Goal: Task Accomplishment & Management: Use online tool/utility

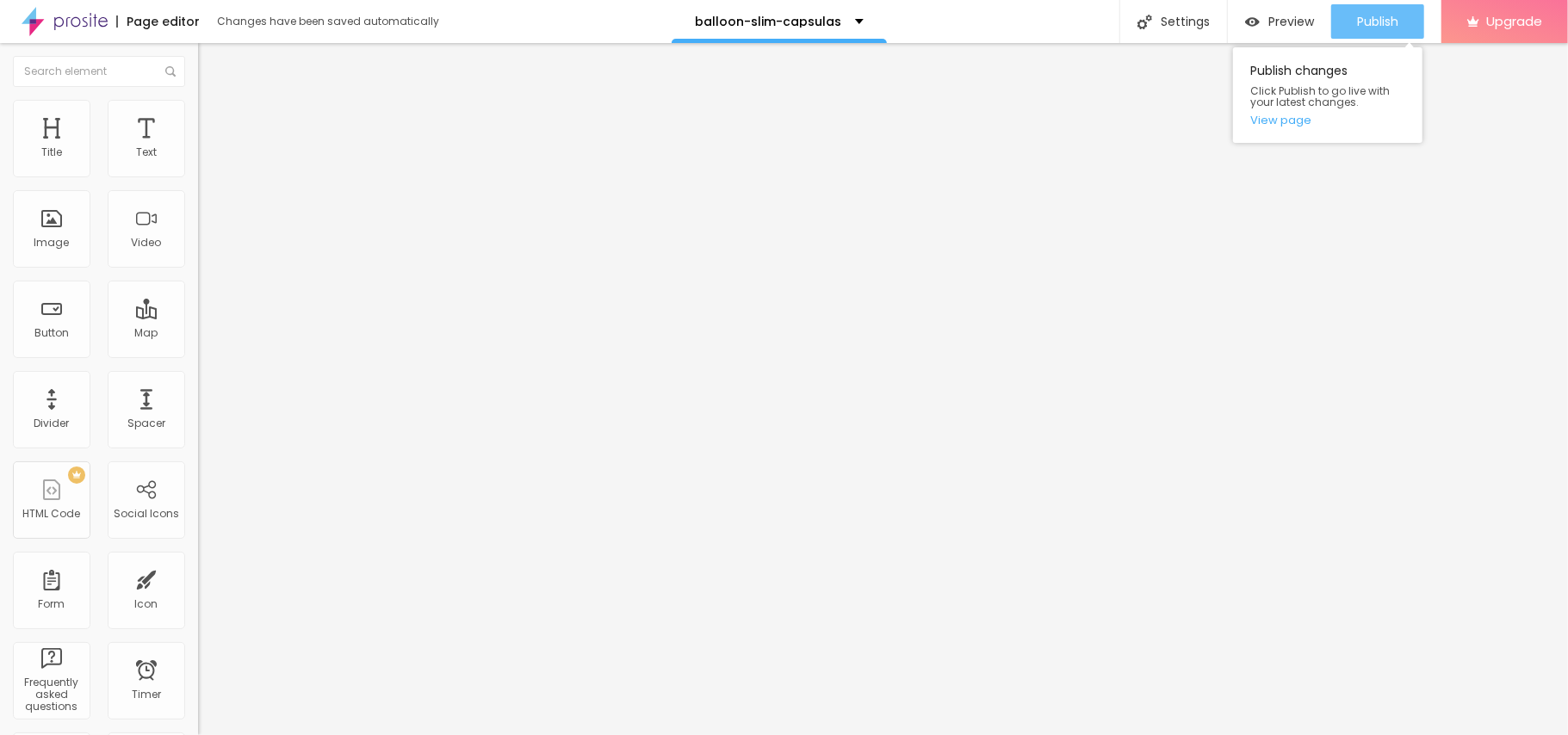
click at [1365, 17] on span "Publish" at bounding box center [1377, 22] width 41 height 14
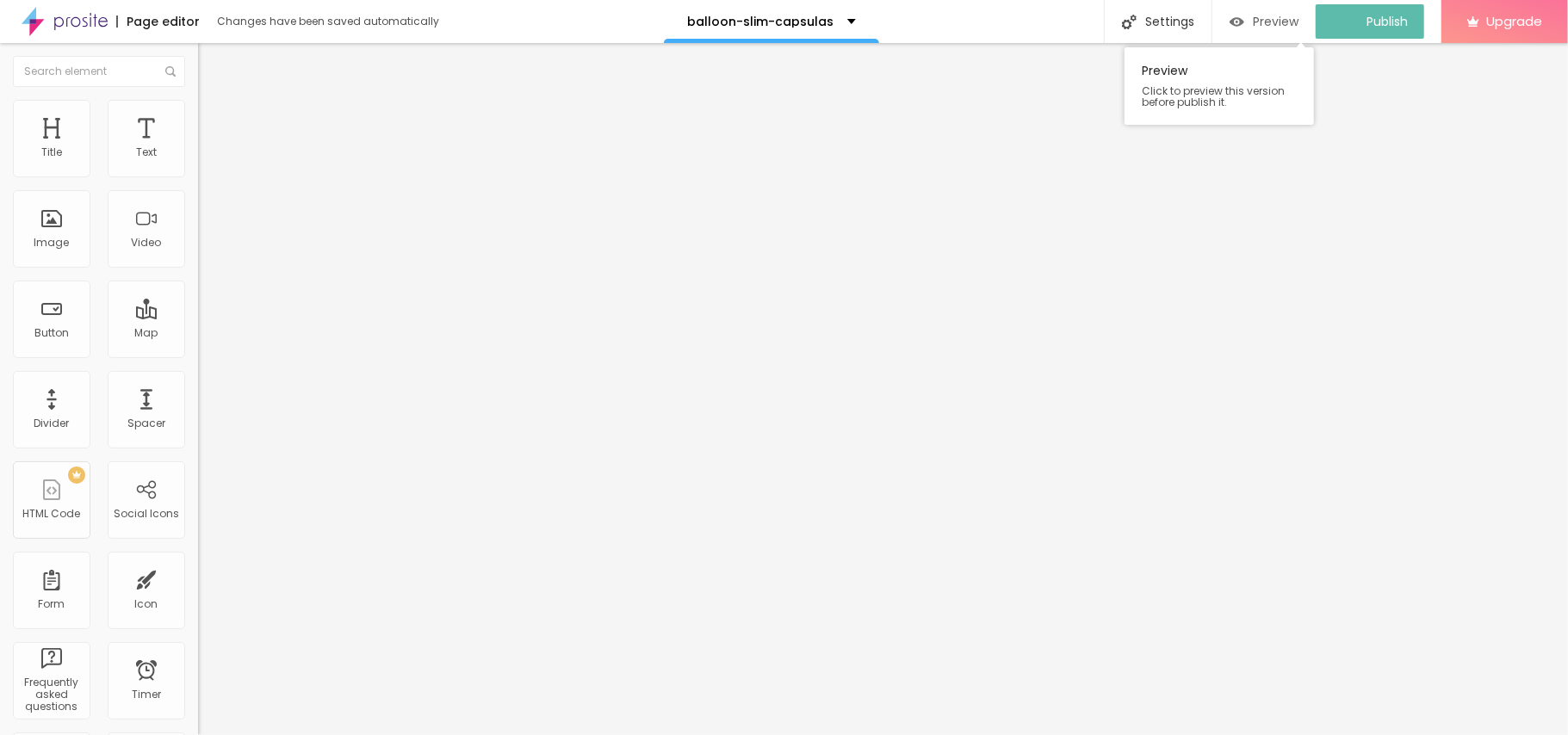
click at [1278, 28] on span "Preview" at bounding box center [1275, 22] width 46 height 14
click at [211, 57] on img "button" at bounding box center [218, 63] width 14 height 14
click at [47, 315] on div "Button" at bounding box center [52, 319] width 78 height 78
click at [198, 117] on li "Style" at bounding box center [297, 108] width 198 height 17
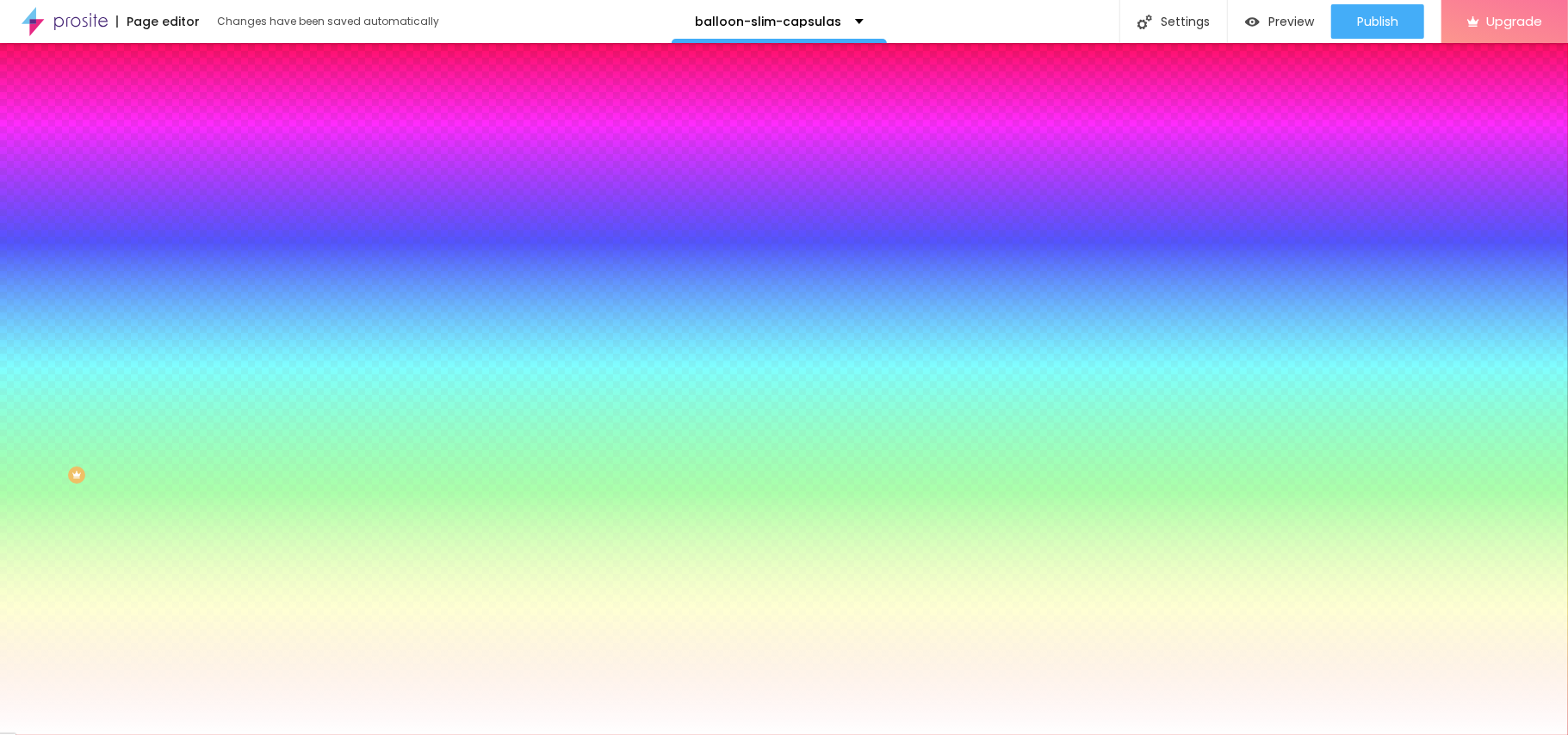
click at [198, 117] on img at bounding box center [206, 125] width 16 height 16
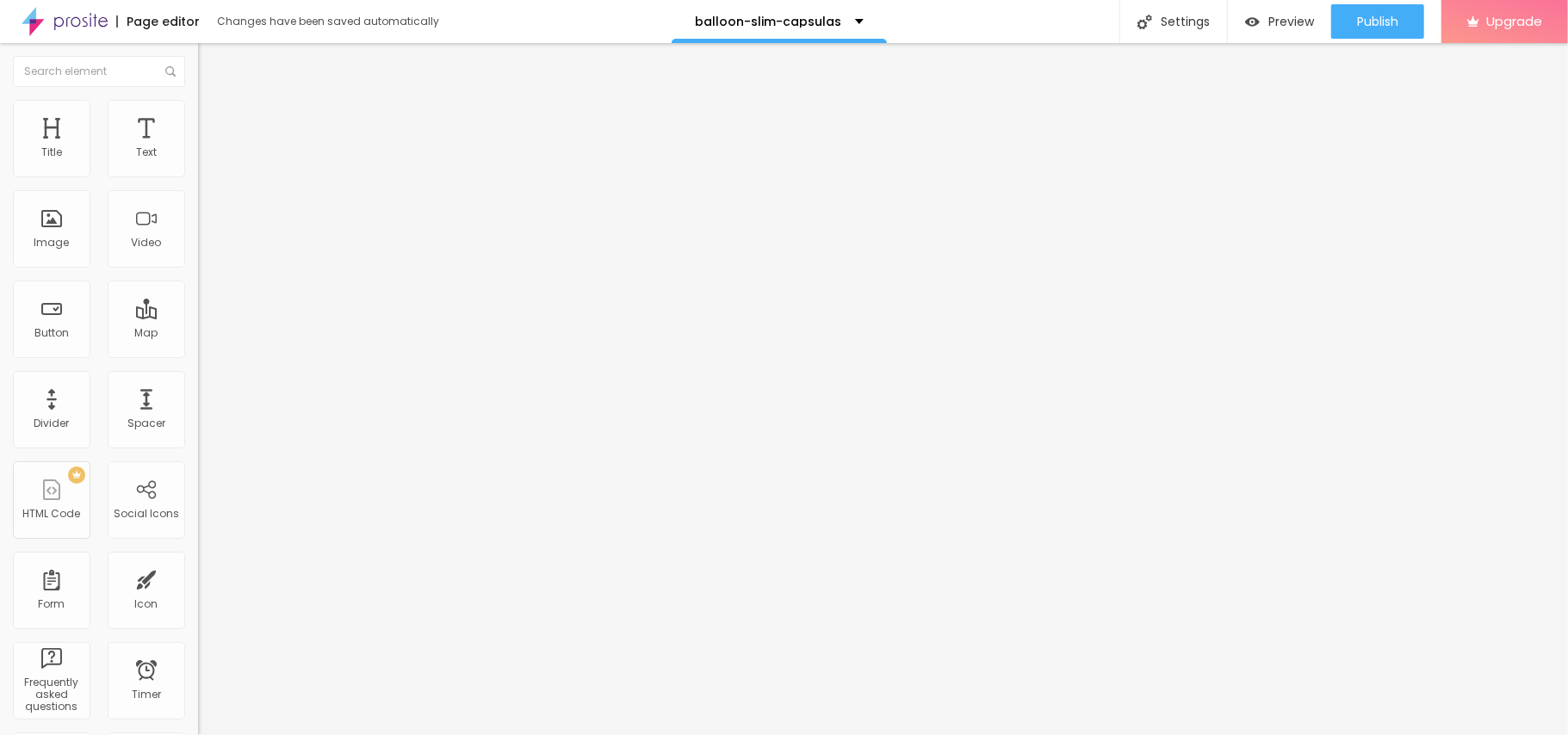
click at [213, 101] on span "Content" at bounding box center [234, 95] width 42 height 15
click at [198, 161] on input "Encontre sua galeria" at bounding box center [301, 153] width 207 height 17
click at [198, 306] on div "Link" at bounding box center [297, 316] width 198 height 21
click at [198, 355] on input "#ancora-galerias" at bounding box center [301, 345] width 207 height 17
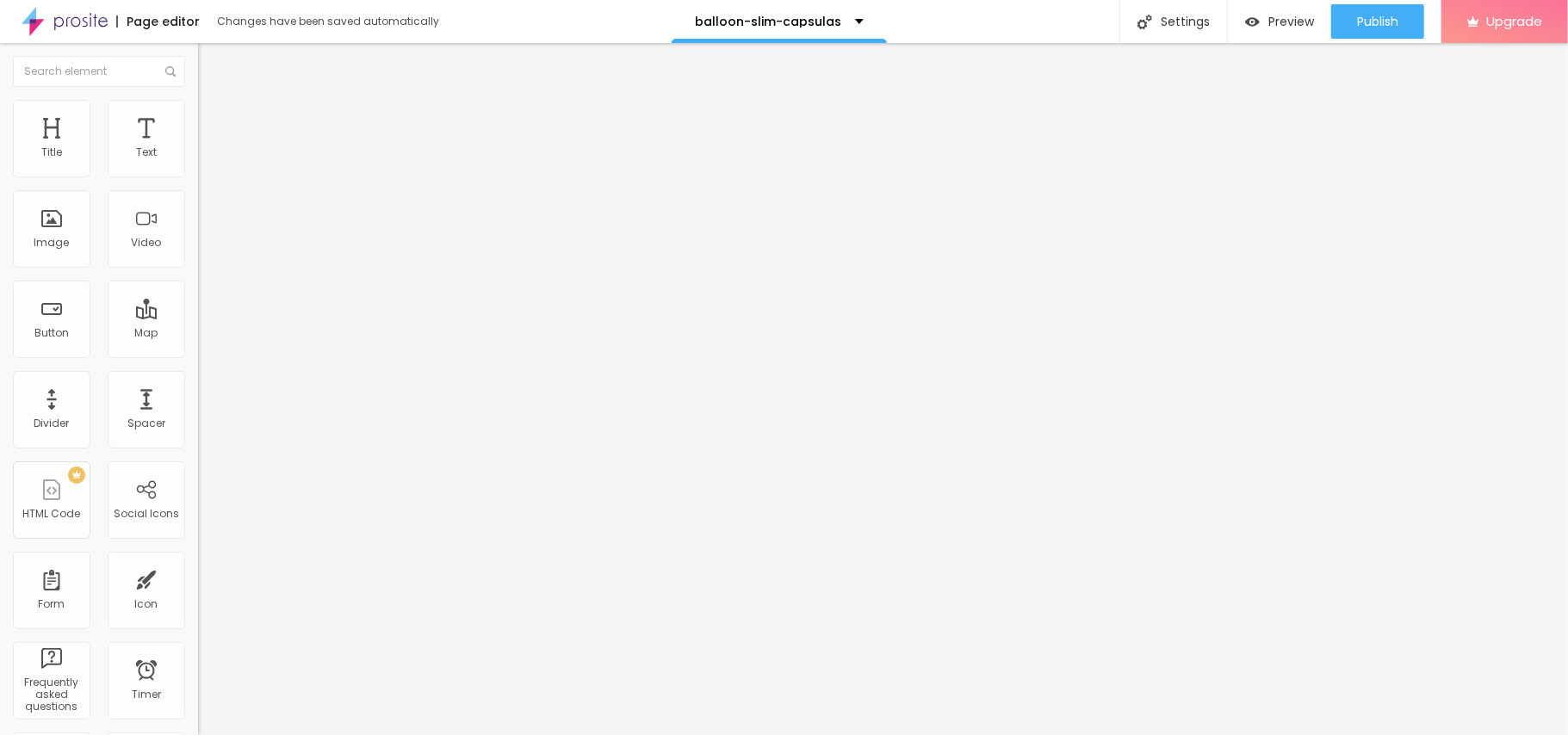
click at [198, 355] on input "#ancora-galerias" at bounding box center [301, 345] width 207 height 17
click at [211, 67] on img "button" at bounding box center [218, 63] width 14 height 14
click at [58, 156] on div "Title" at bounding box center [52, 152] width 21 height 12
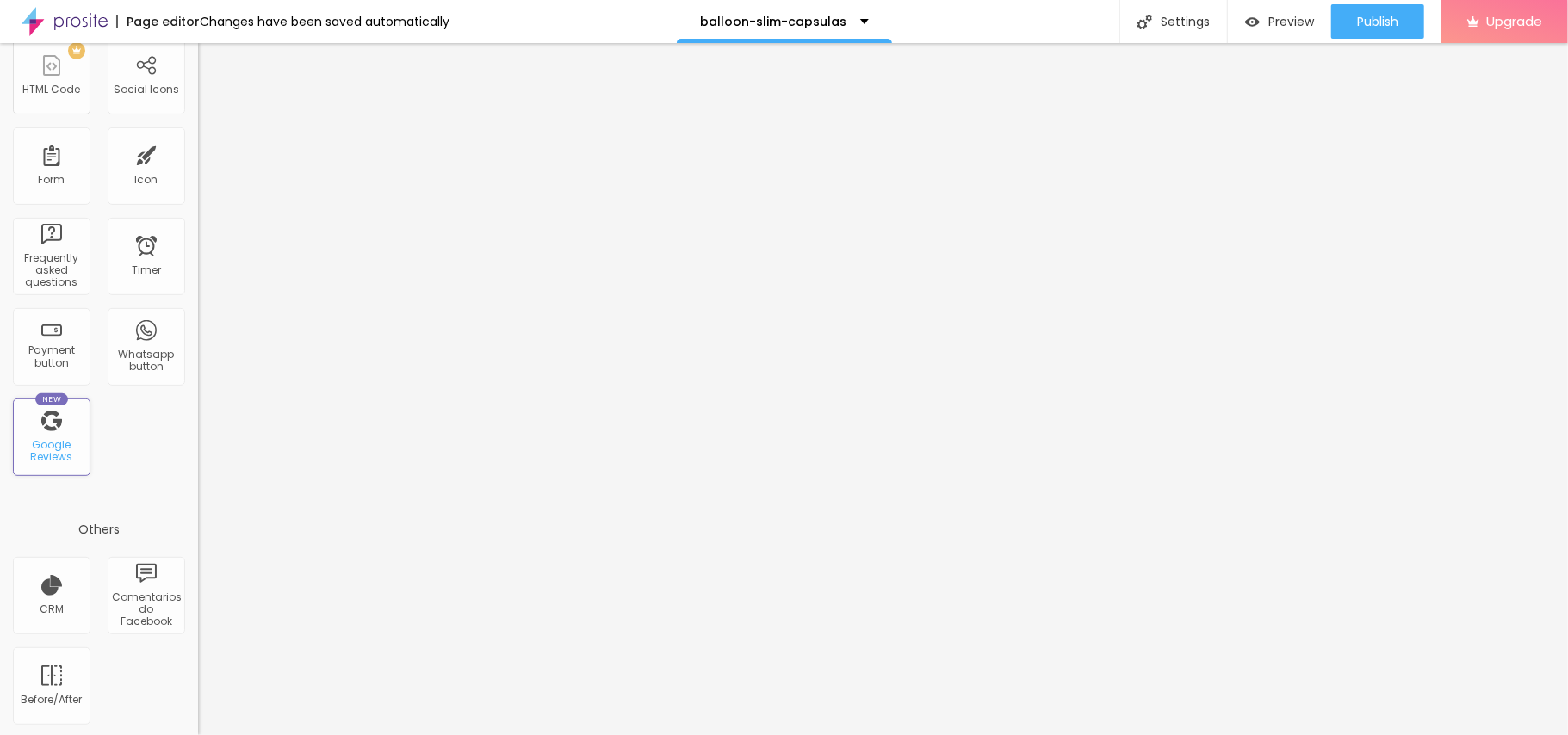
scroll to position [425, 0]
click at [57, 449] on div "Google Reviews" at bounding box center [51, 451] width 68 height 25
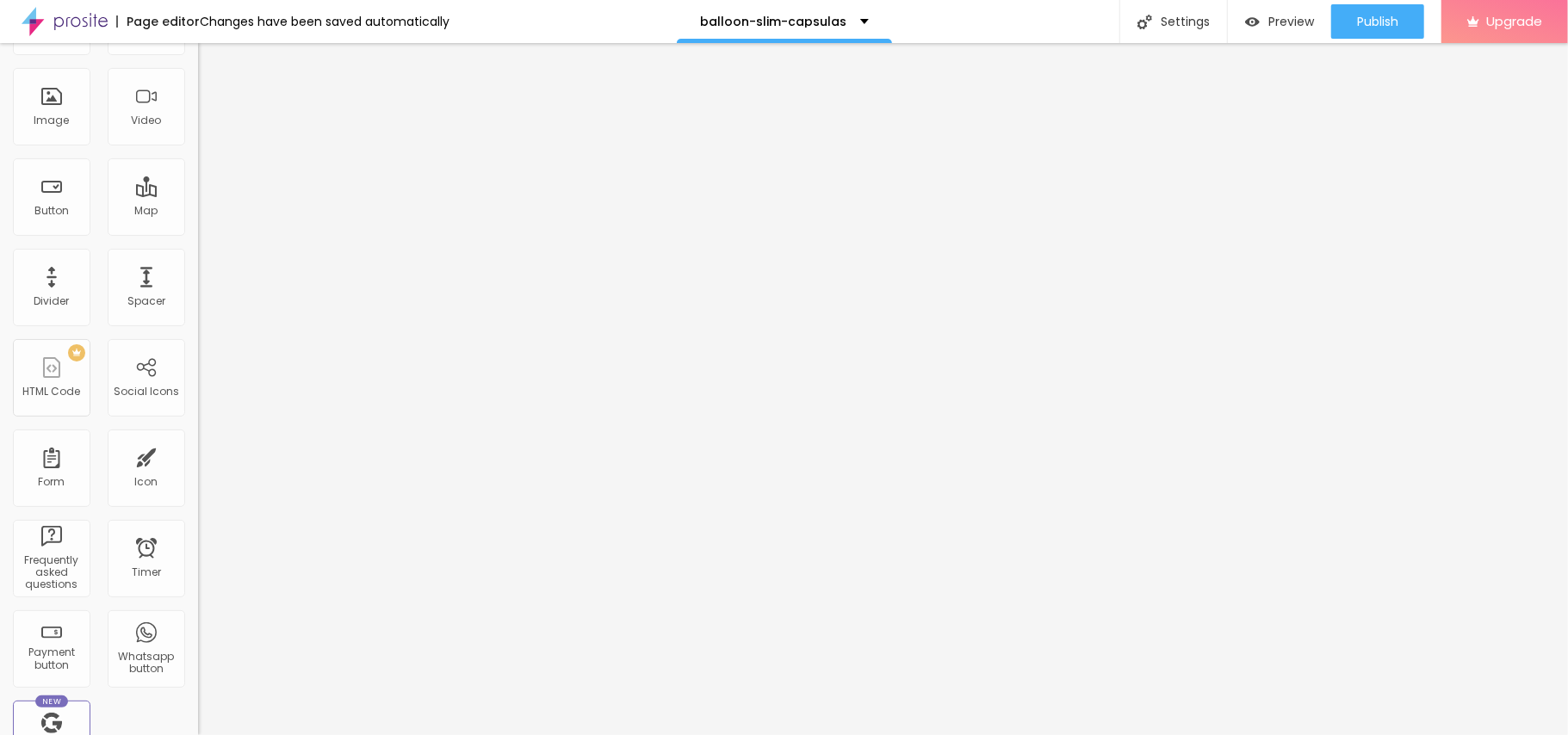
scroll to position [0, 0]
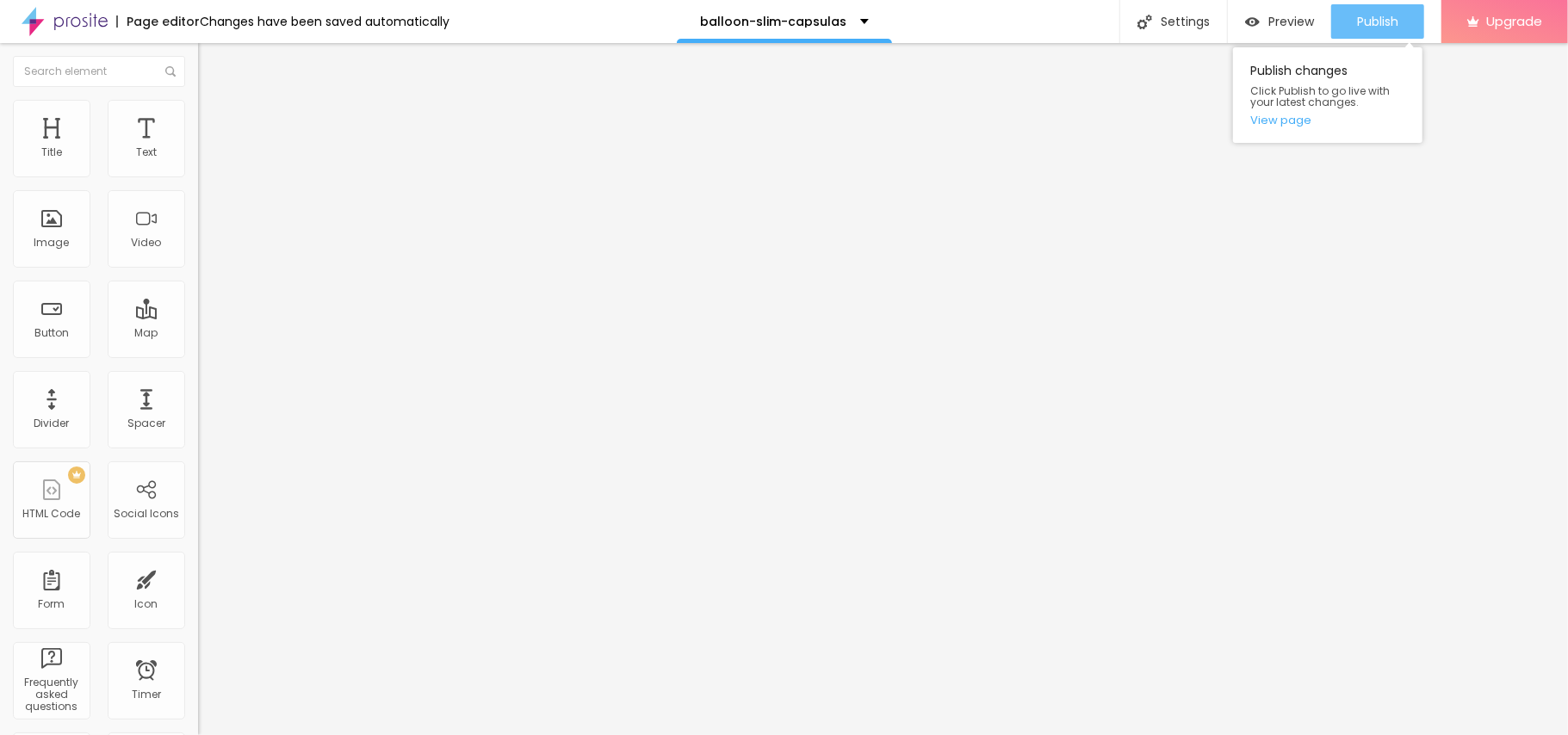
click at [1342, 22] on button "Publish" at bounding box center [1377, 22] width 93 height 35
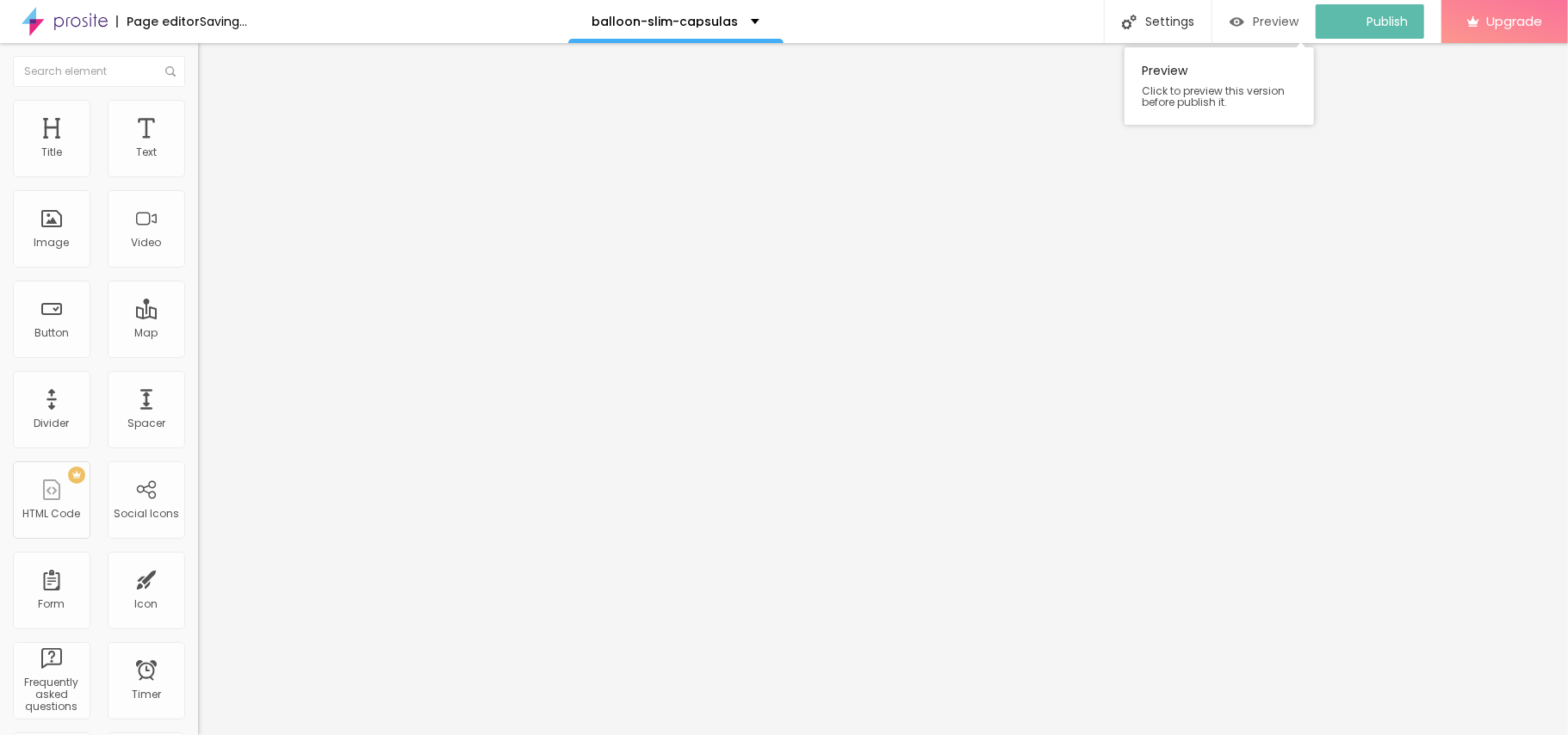
click at [1229, 33] on button "Preview" at bounding box center [1264, 22] width 103 height 35
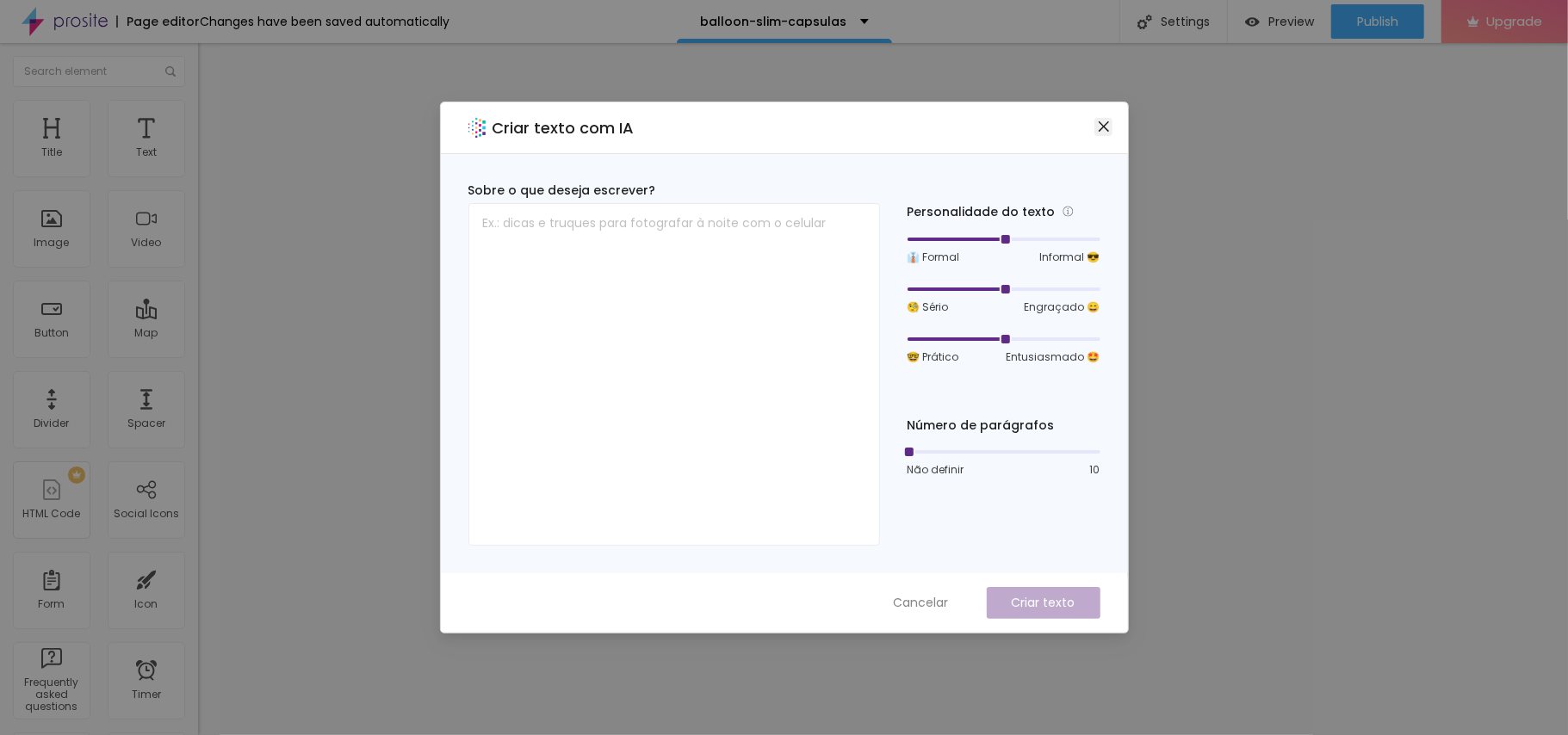
click at [1097, 126] on icon "close" at bounding box center [1103, 126] width 14 height 14
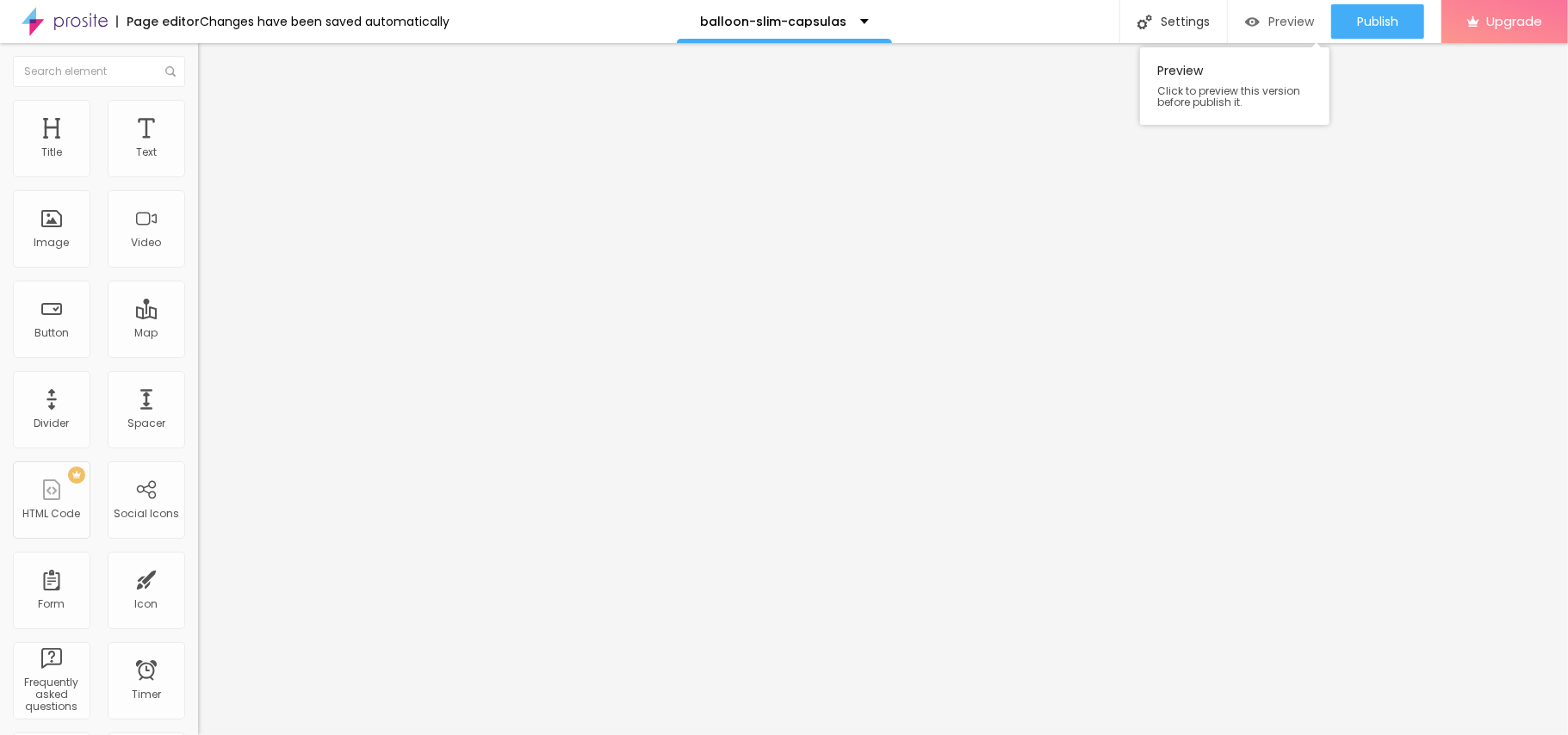
click at [1260, 28] on div "Preview" at bounding box center [1279, 23] width 69 height 15
click at [1286, 22] on span "Preview" at bounding box center [1291, 22] width 46 height 14
click at [1293, 22] on span "Preview" at bounding box center [1291, 22] width 46 height 14
click at [1274, 31] on div "Preview" at bounding box center [1279, 22] width 69 height 35
click at [211, 69] on div "Edit Text" at bounding box center [250, 63] width 78 height 14
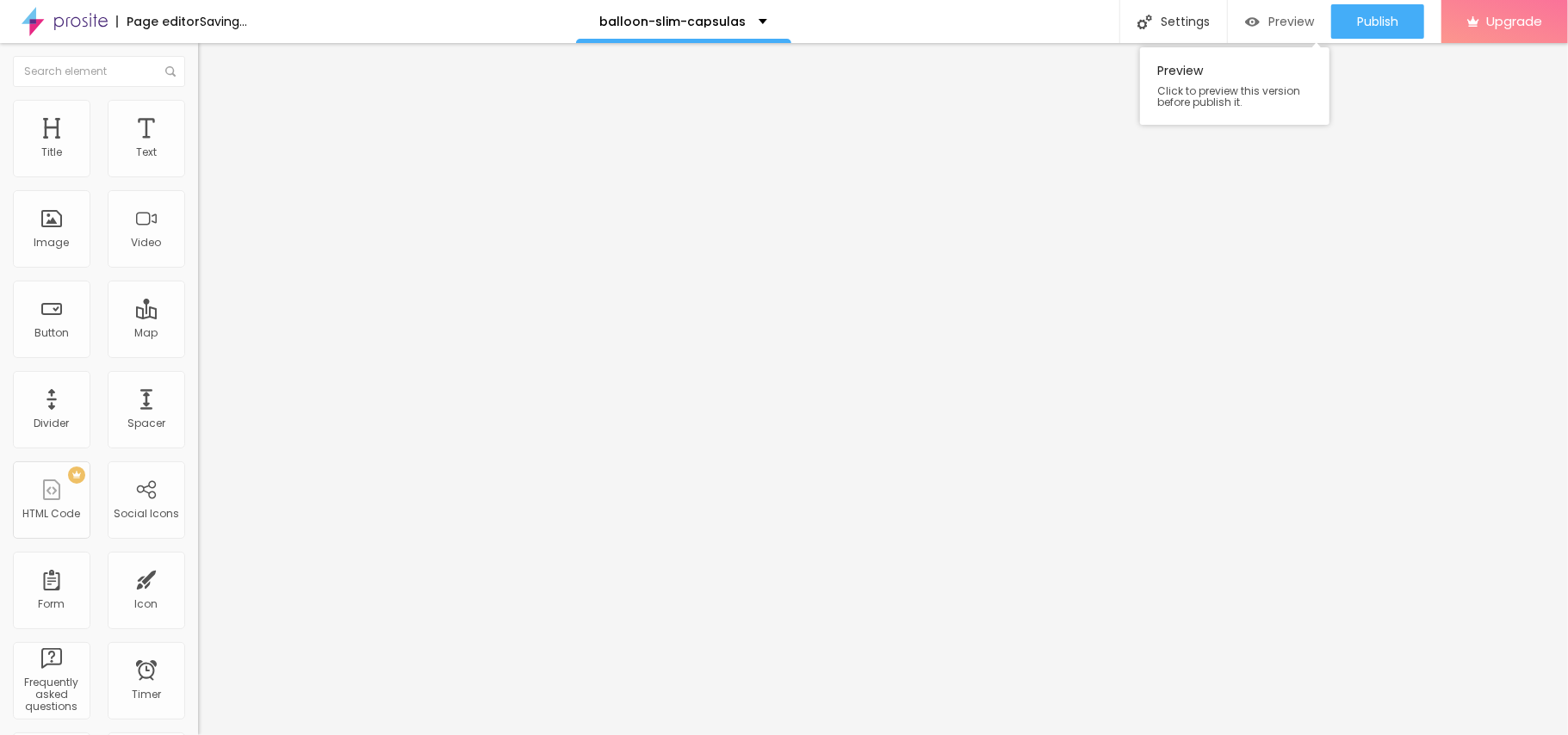
click at [1284, 27] on span "Preview" at bounding box center [1291, 22] width 46 height 14
click at [1364, 28] on span "Publish" at bounding box center [1377, 22] width 41 height 14
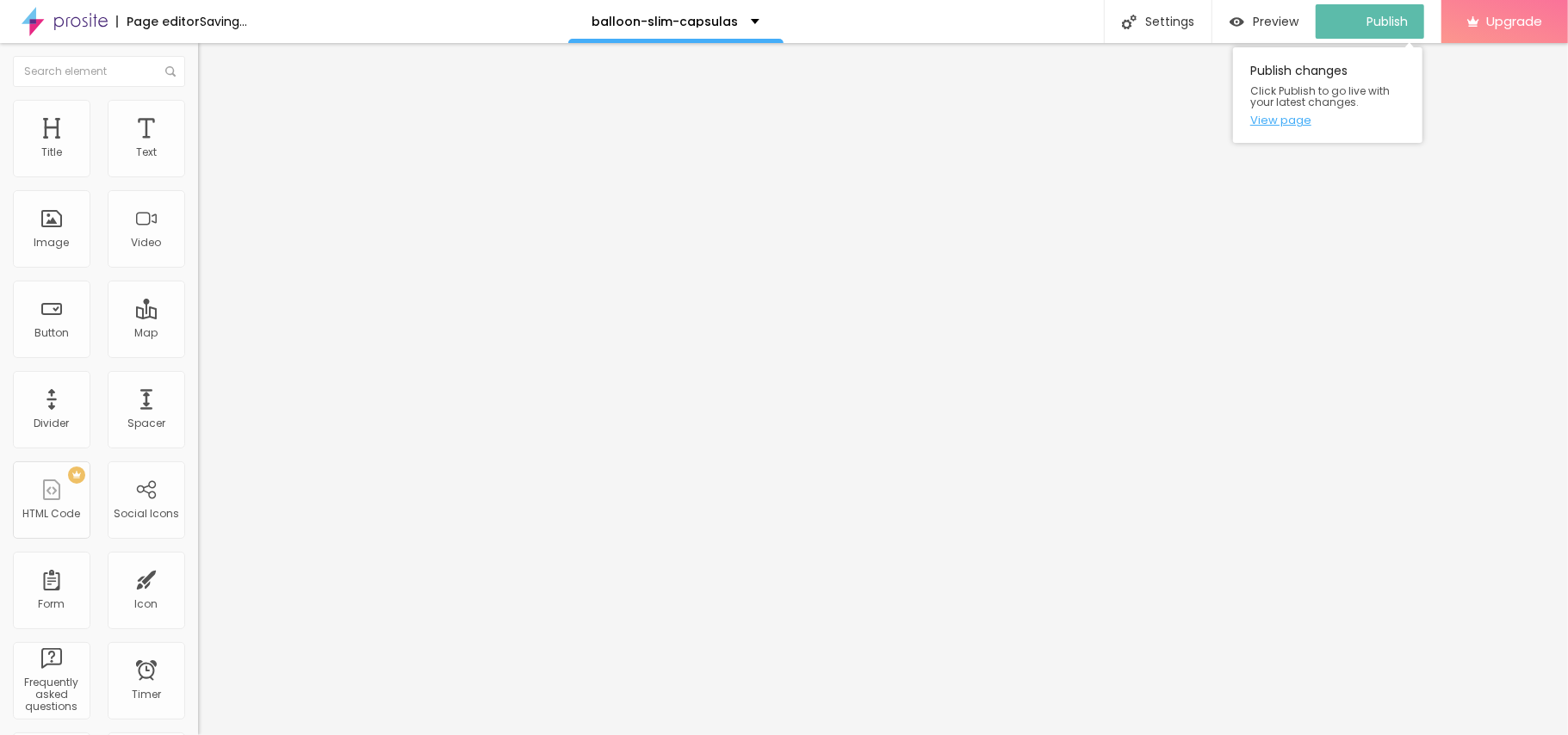
click at [1275, 120] on link "View page" at bounding box center [1327, 120] width 155 height 11
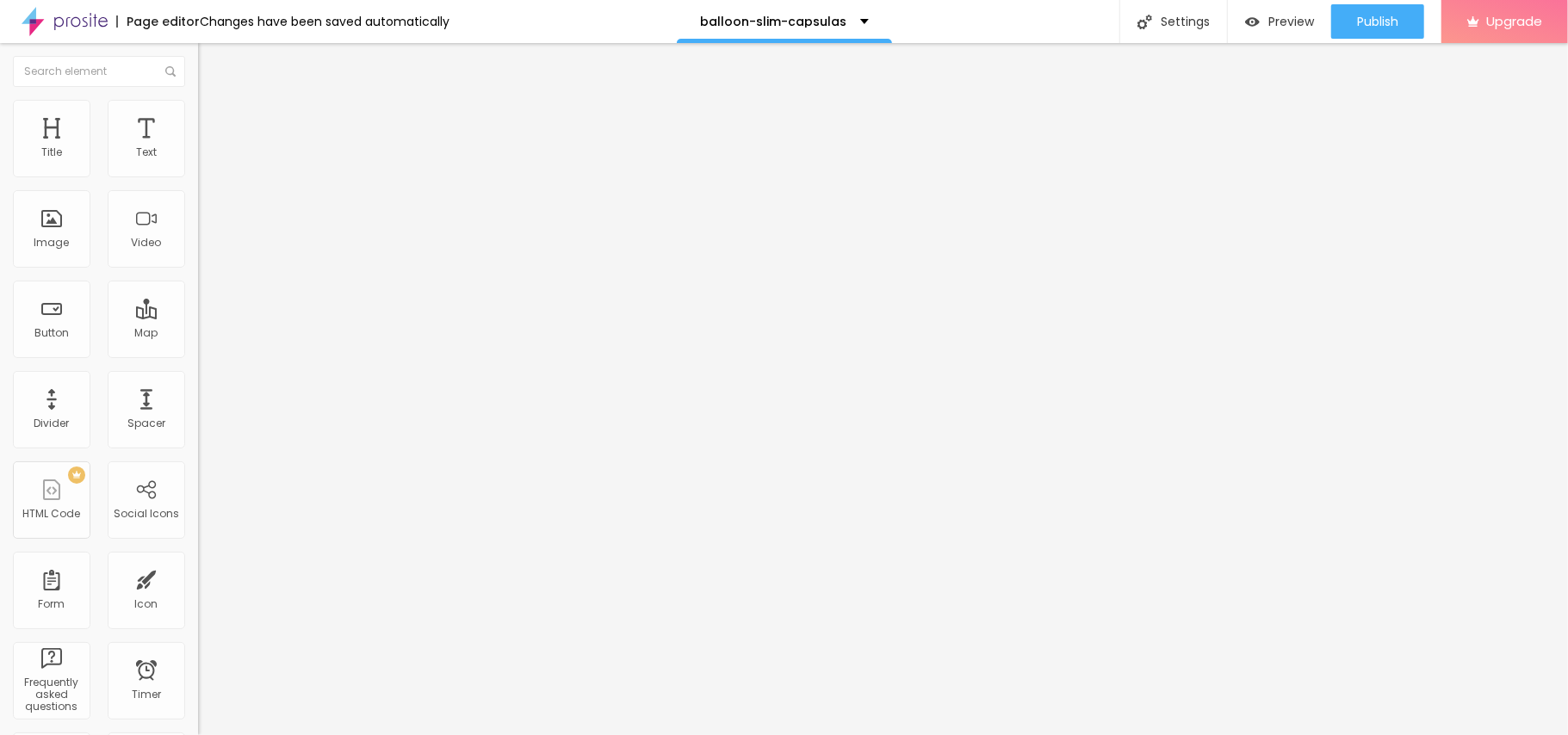
click at [211, 69] on img "button" at bounding box center [218, 63] width 14 height 14
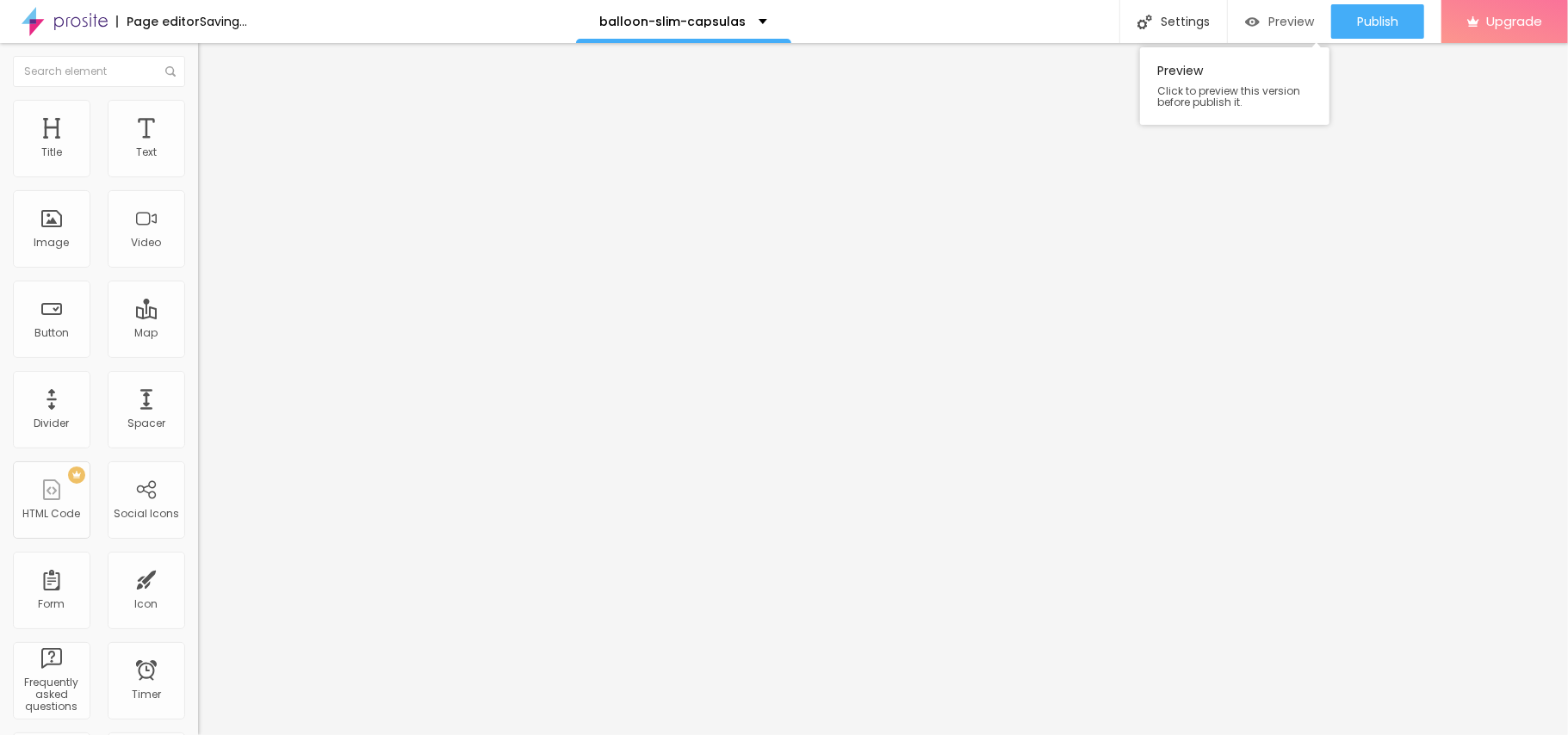
click at [1288, 18] on span "Preview" at bounding box center [1291, 22] width 46 height 14
click at [1404, 14] on button "Publish" at bounding box center [1377, 22] width 93 height 35
click at [1244, 23] on img "button" at bounding box center [1237, 23] width 15 height 15
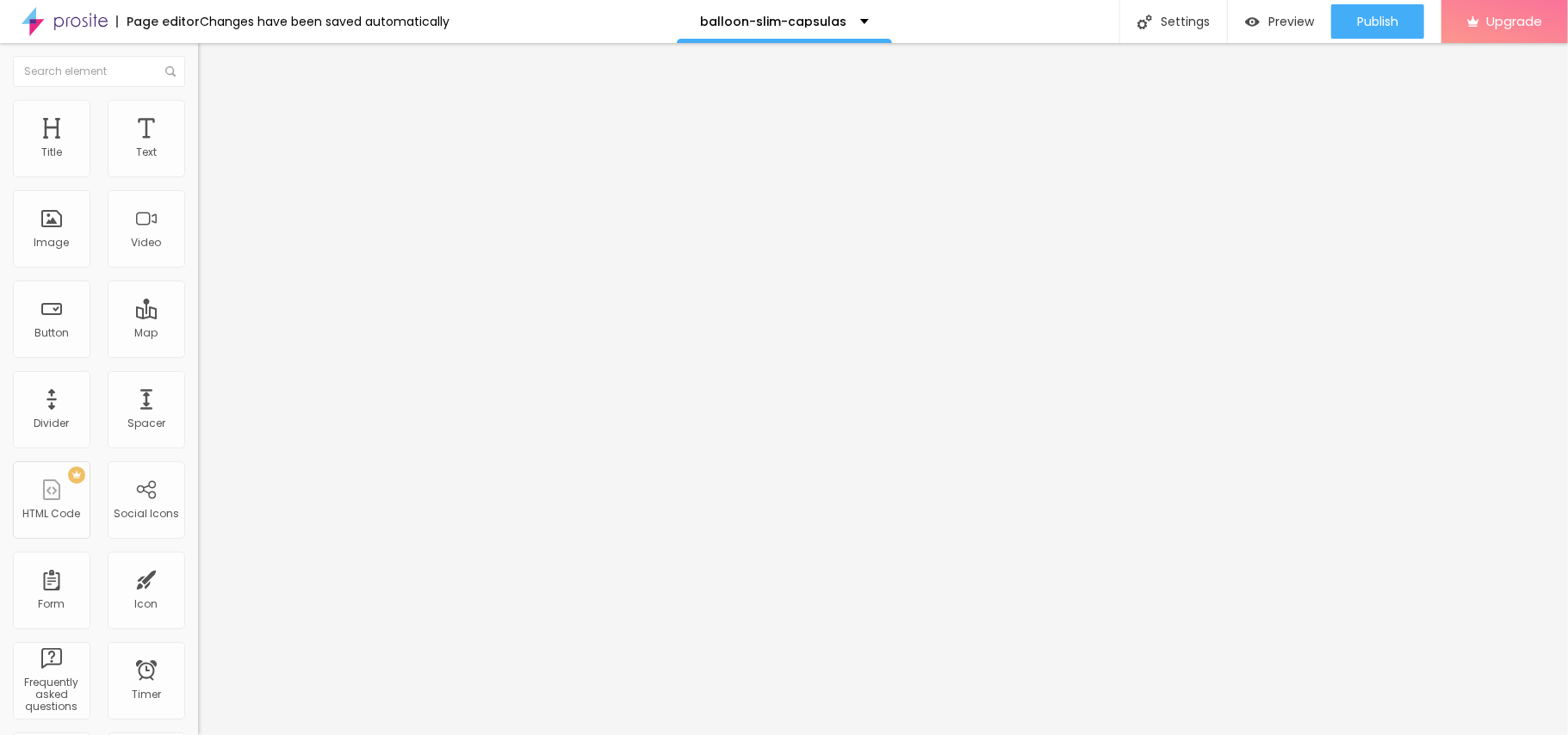
click at [211, 66] on img "button" at bounding box center [218, 63] width 14 height 14
click at [211, 64] on img "button" at bounding box center [218, 63] width 14 height 14
click at [211, 64] on div "Edit Text" at bounding box center [250, 63] width 78 height 14
click at [211, 57] on img "button" at bounding box center [218, 63] width 14 height 14
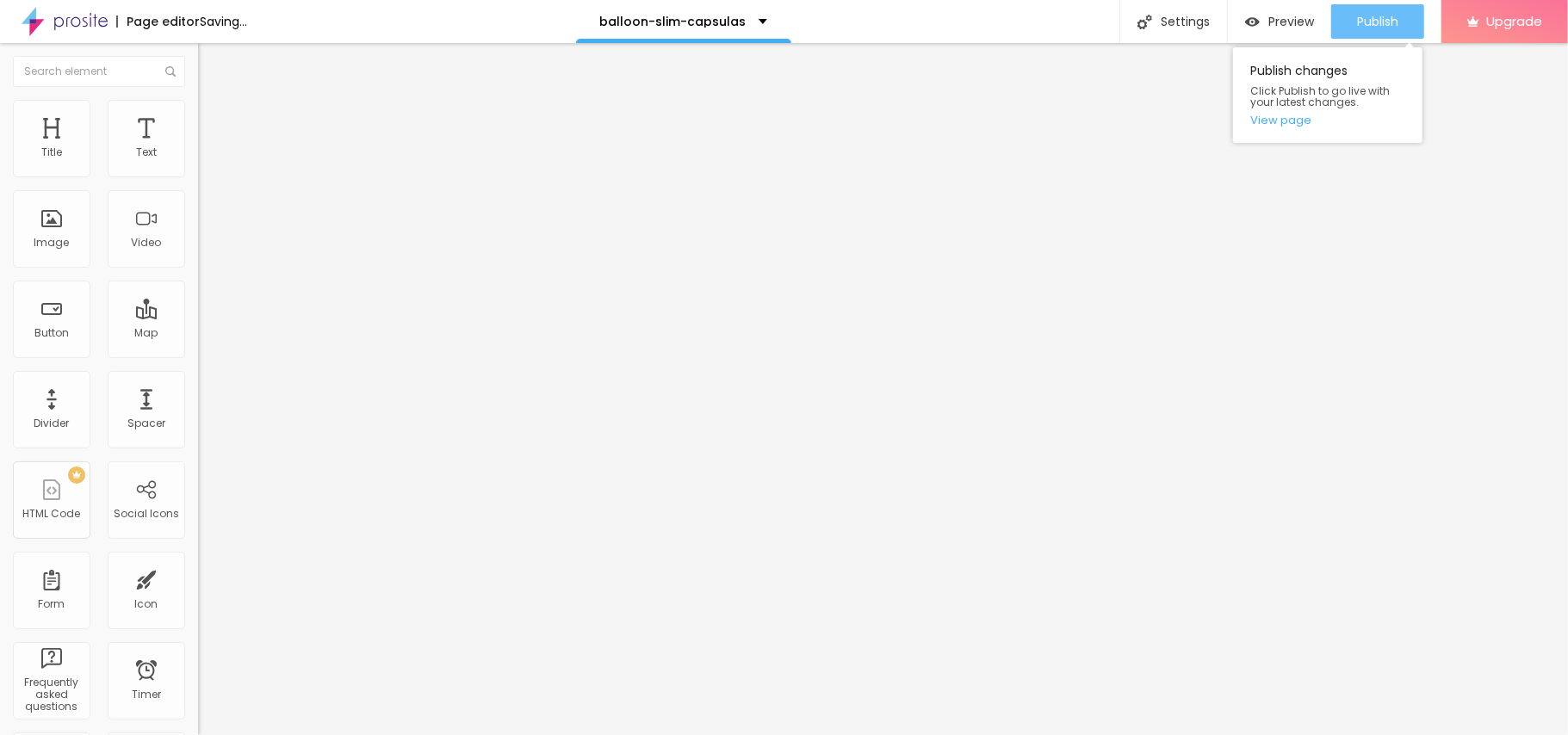
click at [1400, 23] on button "Publish" at bounding box center [1377, 22] width 93 height 35
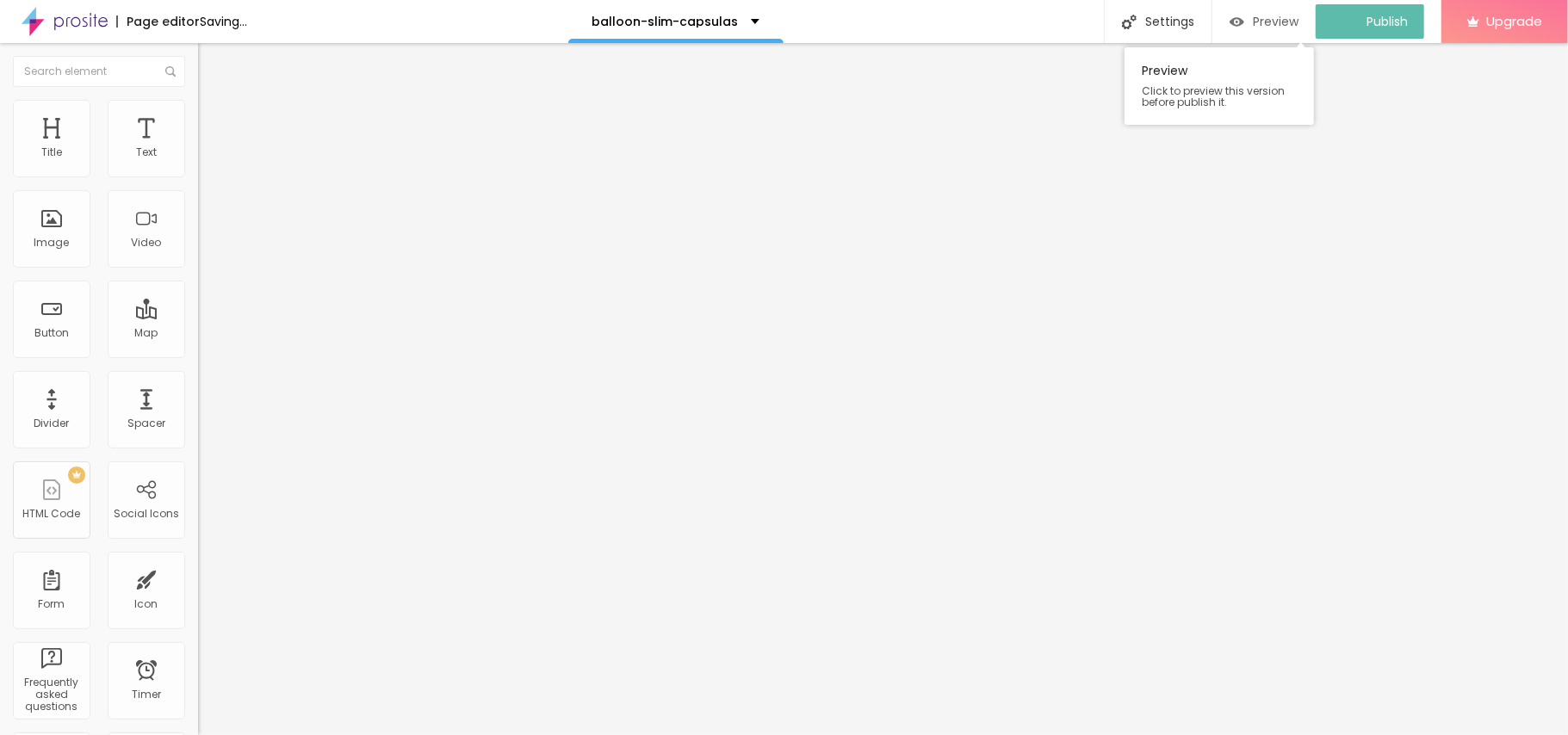
click at [1264, 23] on div "Preview" at bounding box center [1263, 23] width 69 height 15
